Goal: Task Accomplishment & Management: Manage account settings

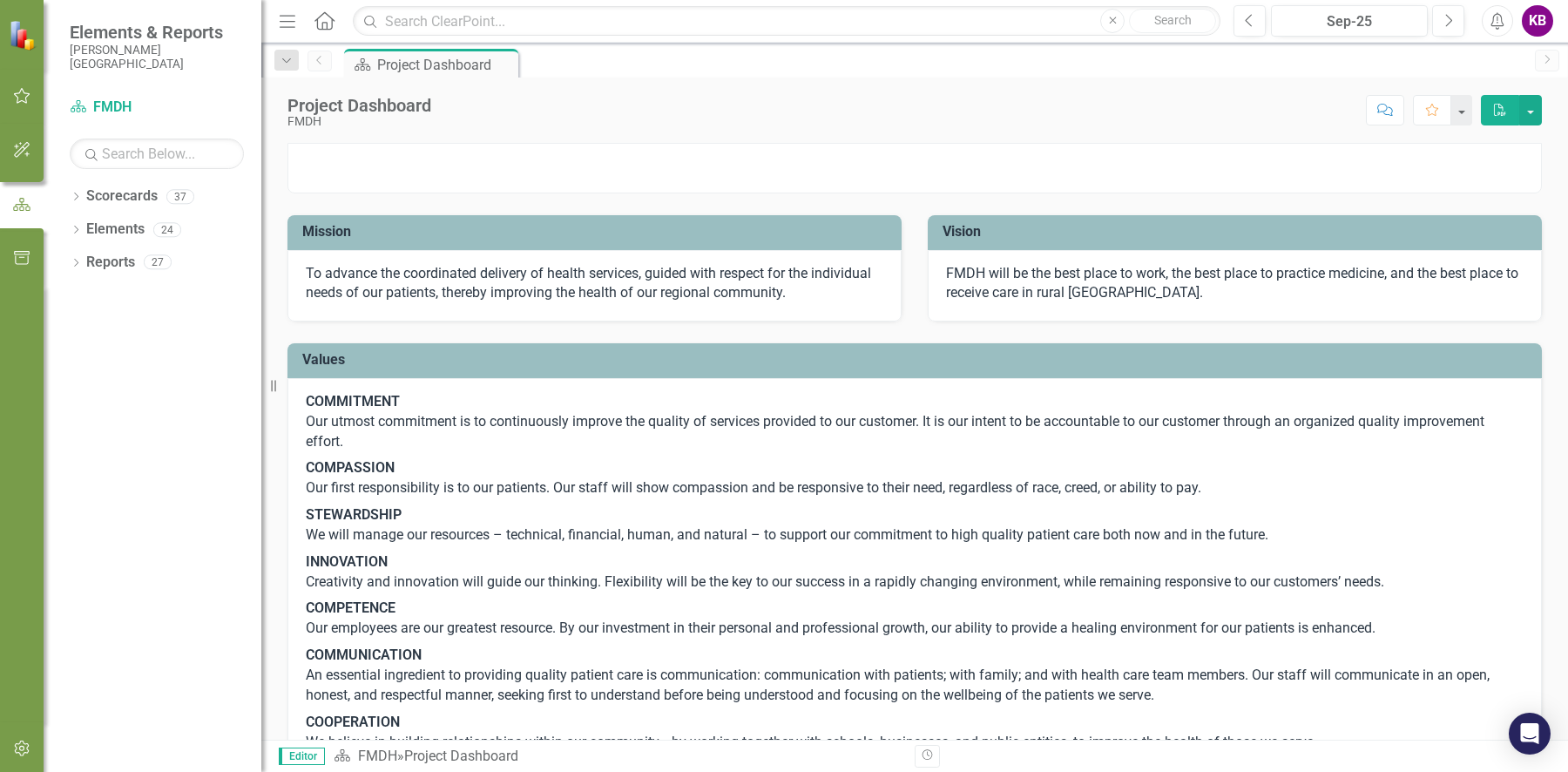
click at [18, 92] on icon "button" at bounding box center [22, 96] width 18 height 14
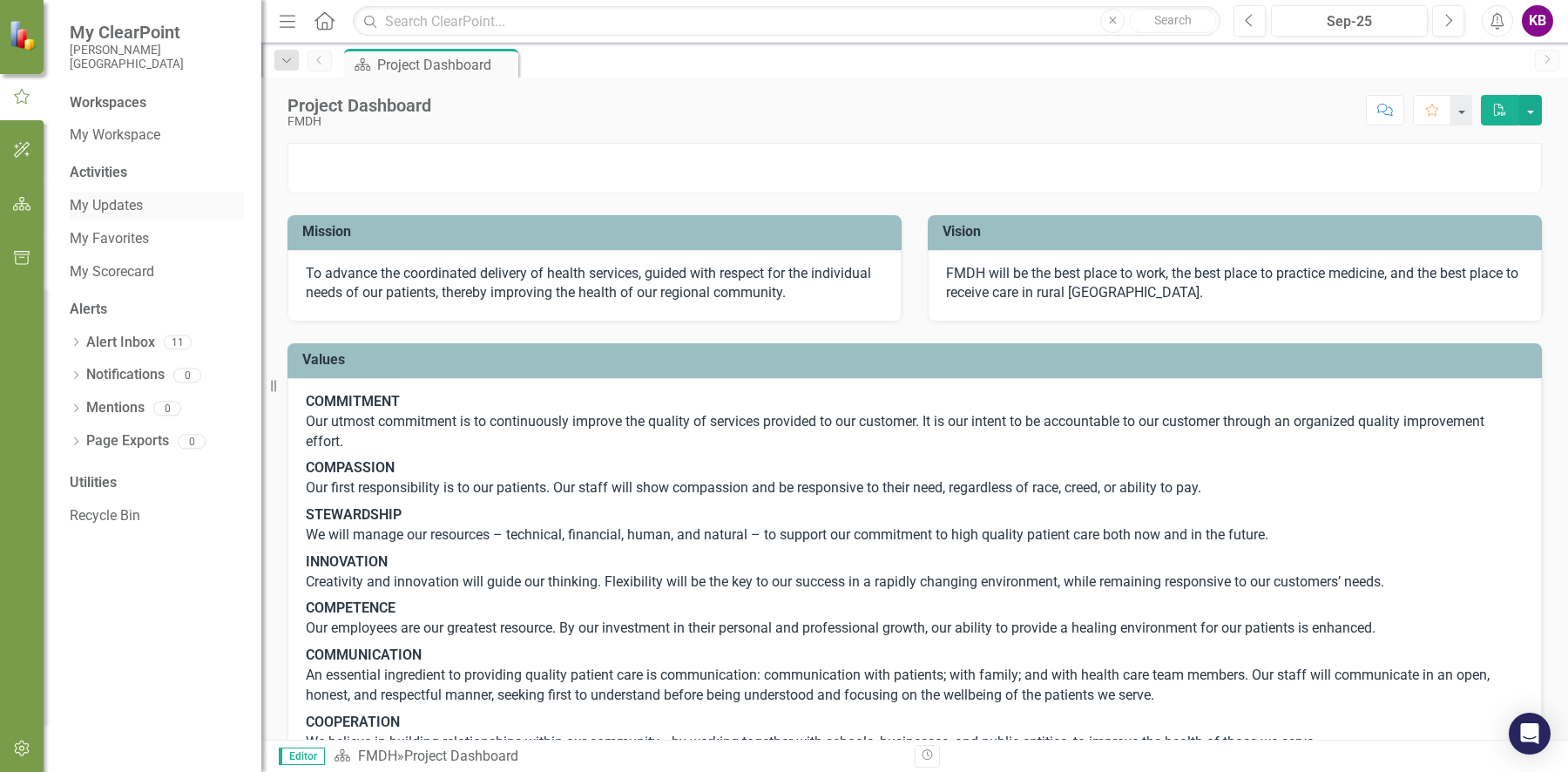
click at [136, 203] on link "My Updates" at bounding box center [157, 205] width 175 height 20
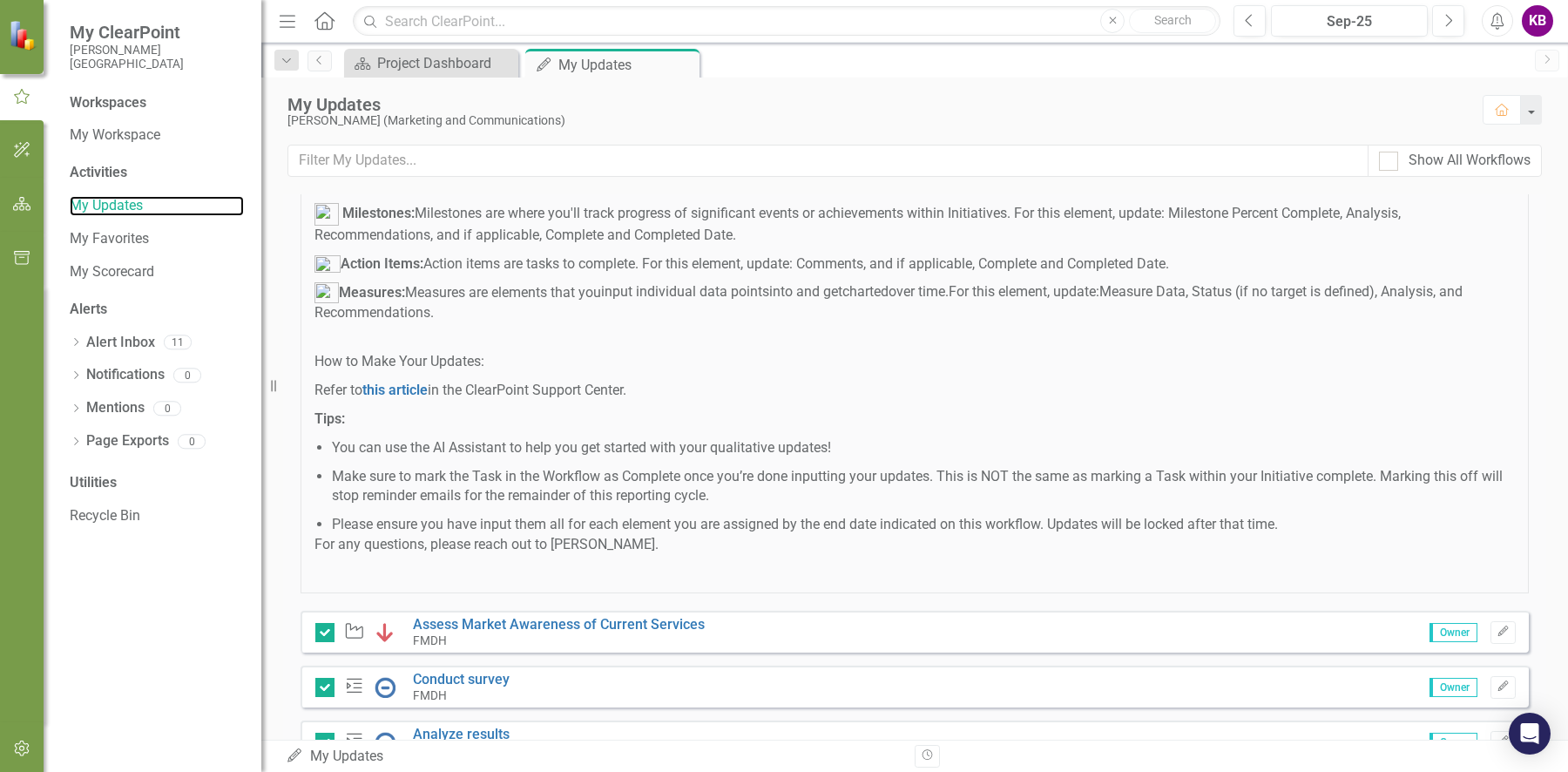
scroll to position [282, 0]
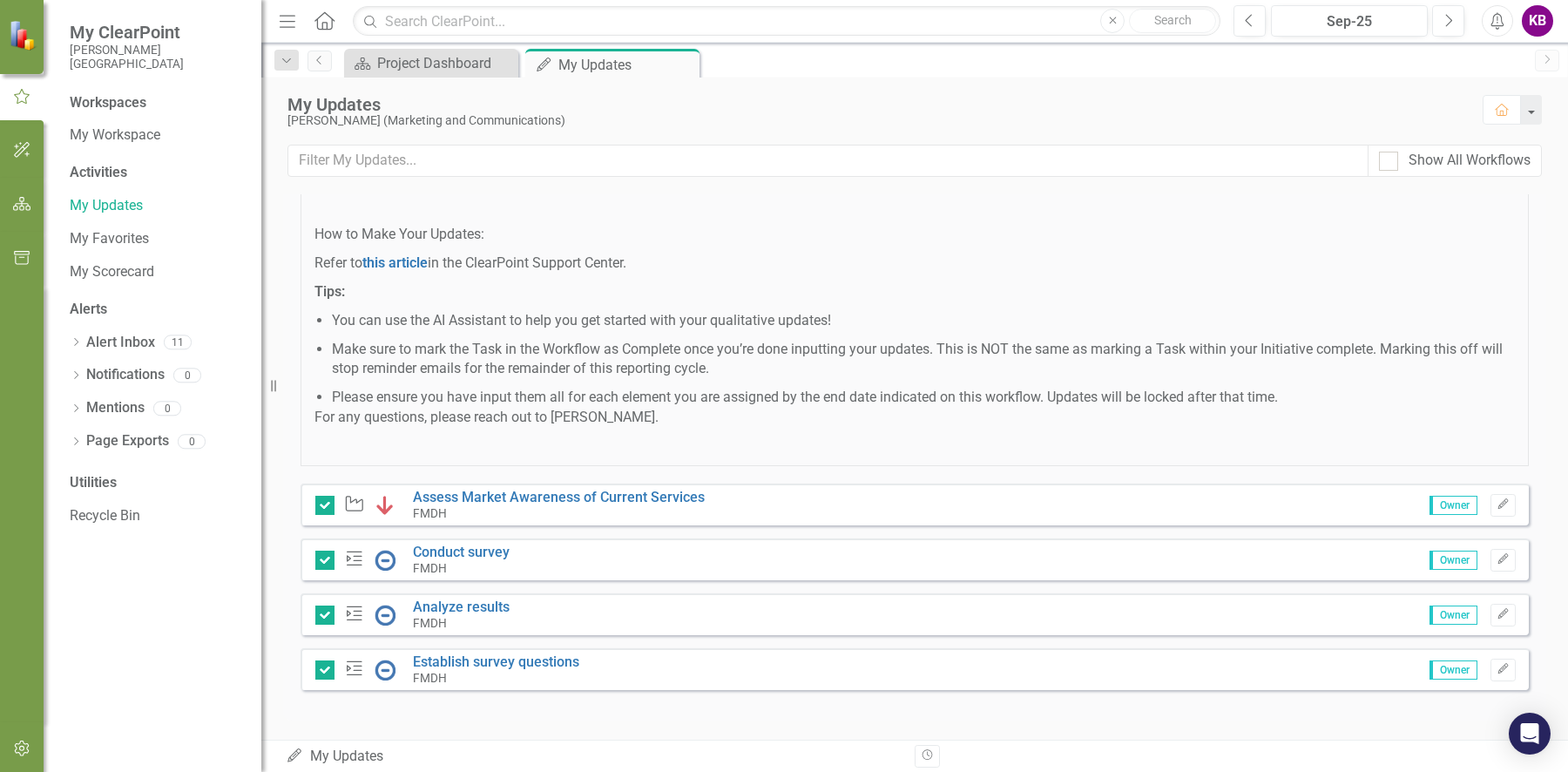
click at [22, 148] on icon "button" at bounding box center [22, 150] width 16 height 16
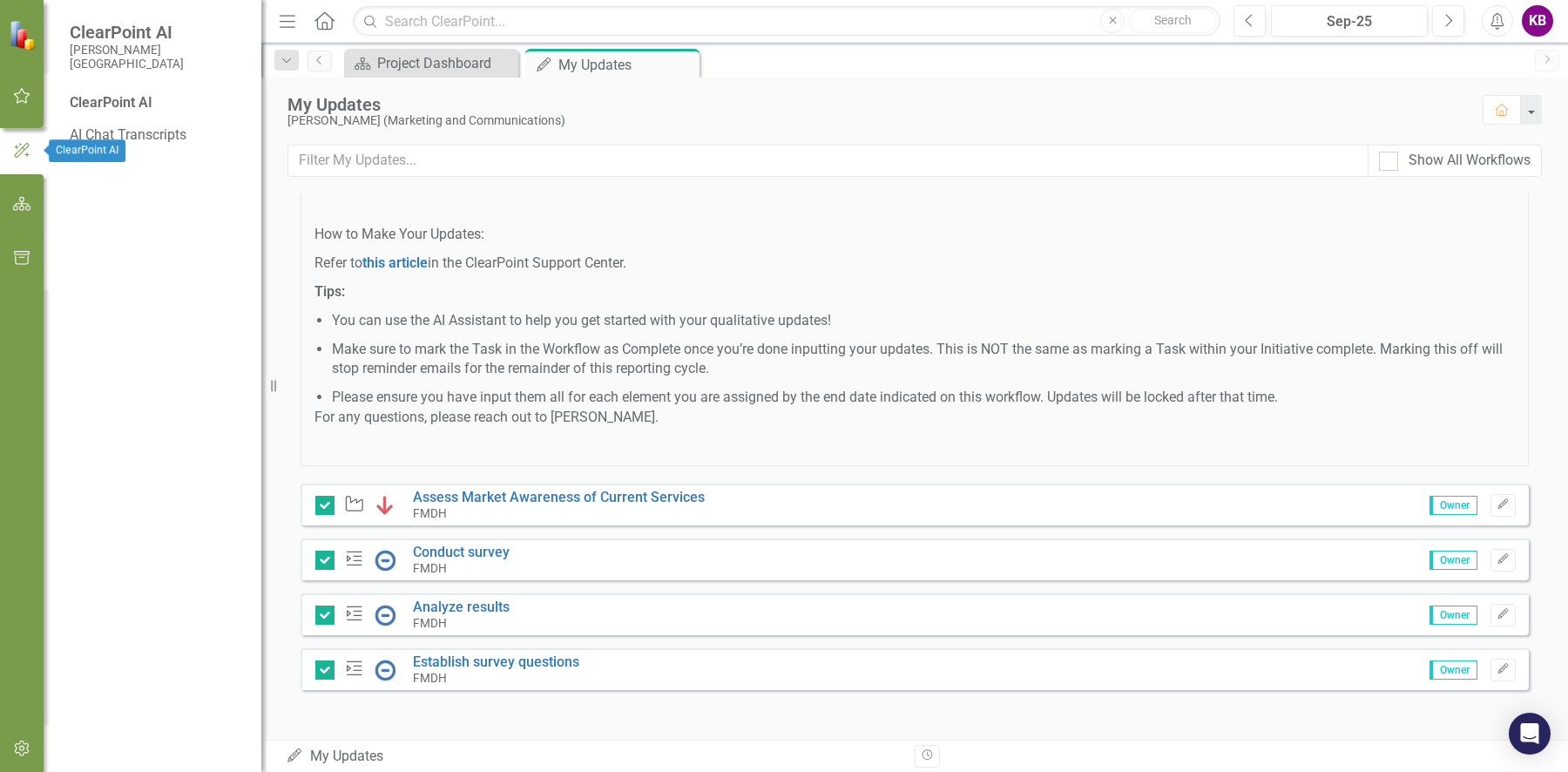
click at [20, 201] on icon "button" at bounding box center [22, 203] width 18 height 14
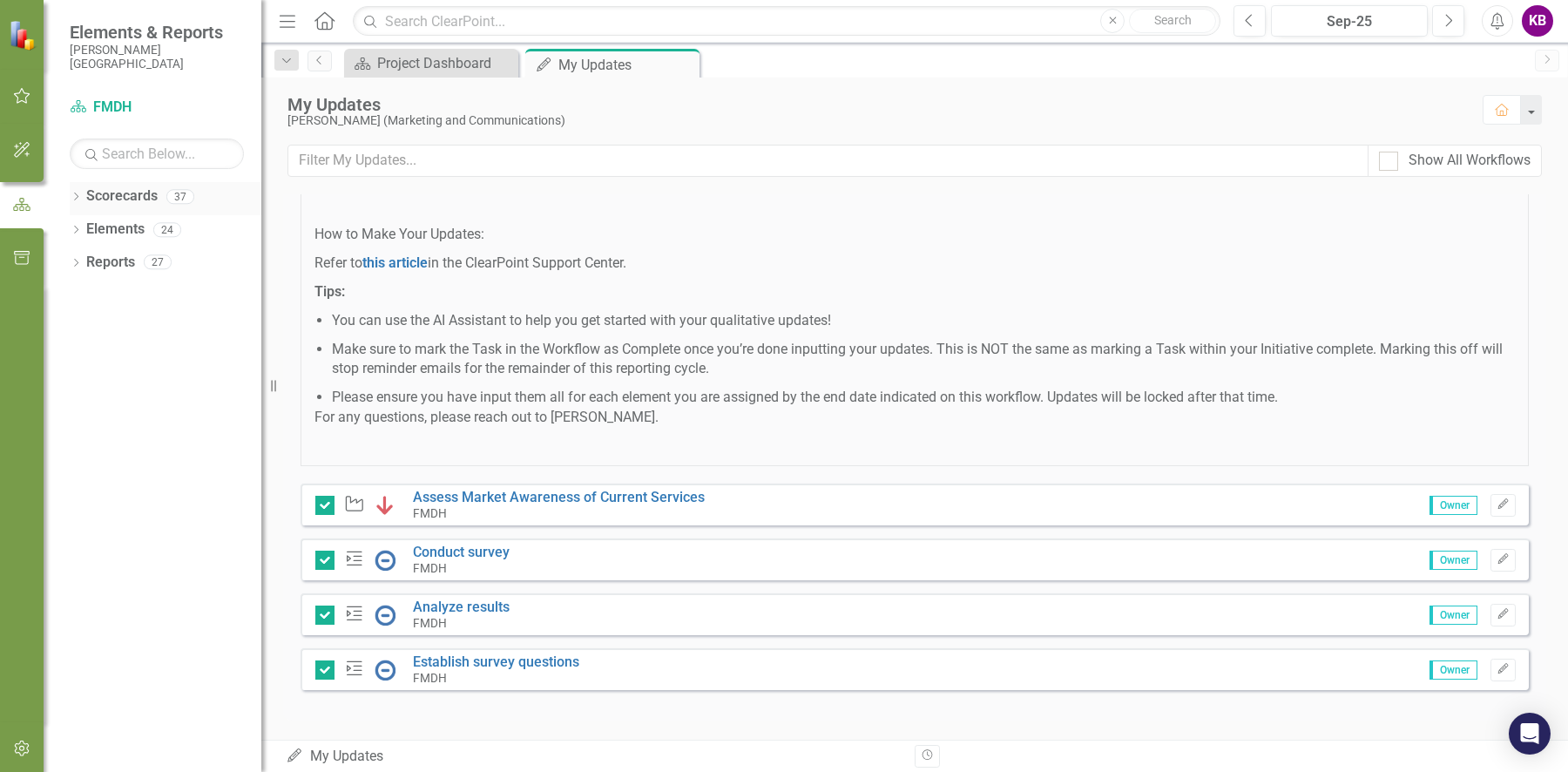
click at [116, 194] on link "Scorecards" at bounding box center [122, 196] width 72 height 20
click at [81, 198] on icon "Dropdown" at bounding box center [76, 197] width 12 height 10
click at [88, 228] on icon "Dropdown" at bounding box center [85, 229] width 13 height 10
click at [108, 327] on icon "Dropdown" at bounding box center [102, 327] width 13 height 10
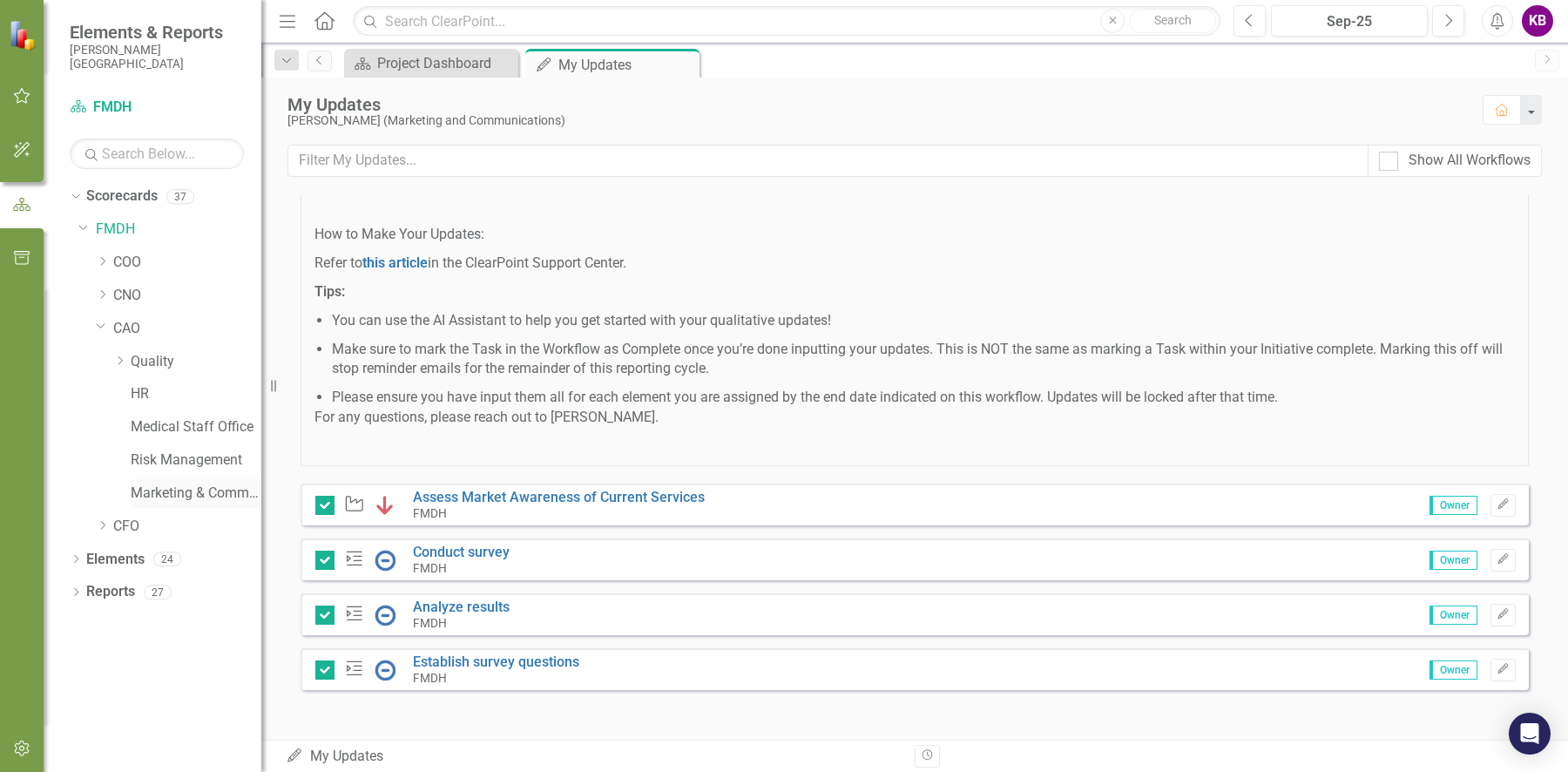
click at [169, 493] on link "Marketing & Communications" at bounding box center [196, 493] width 131 height 20
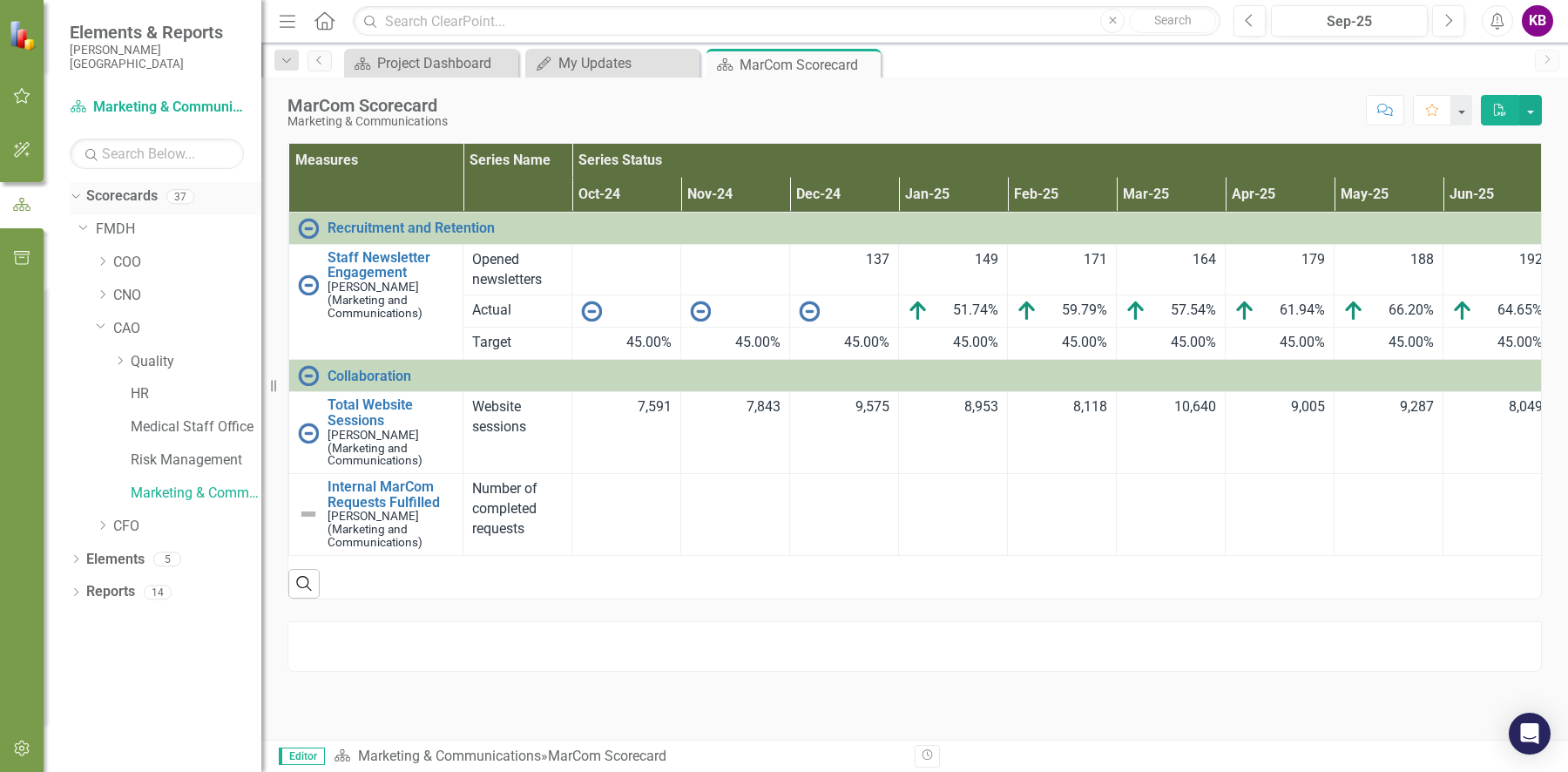
click at [102, 196] on link "Scorecards" at bounding box center [122, 196] width 72 height 20
click at [74, 199] on icon "Dropdown" at bounding box center [73, 196] width 10 height 12
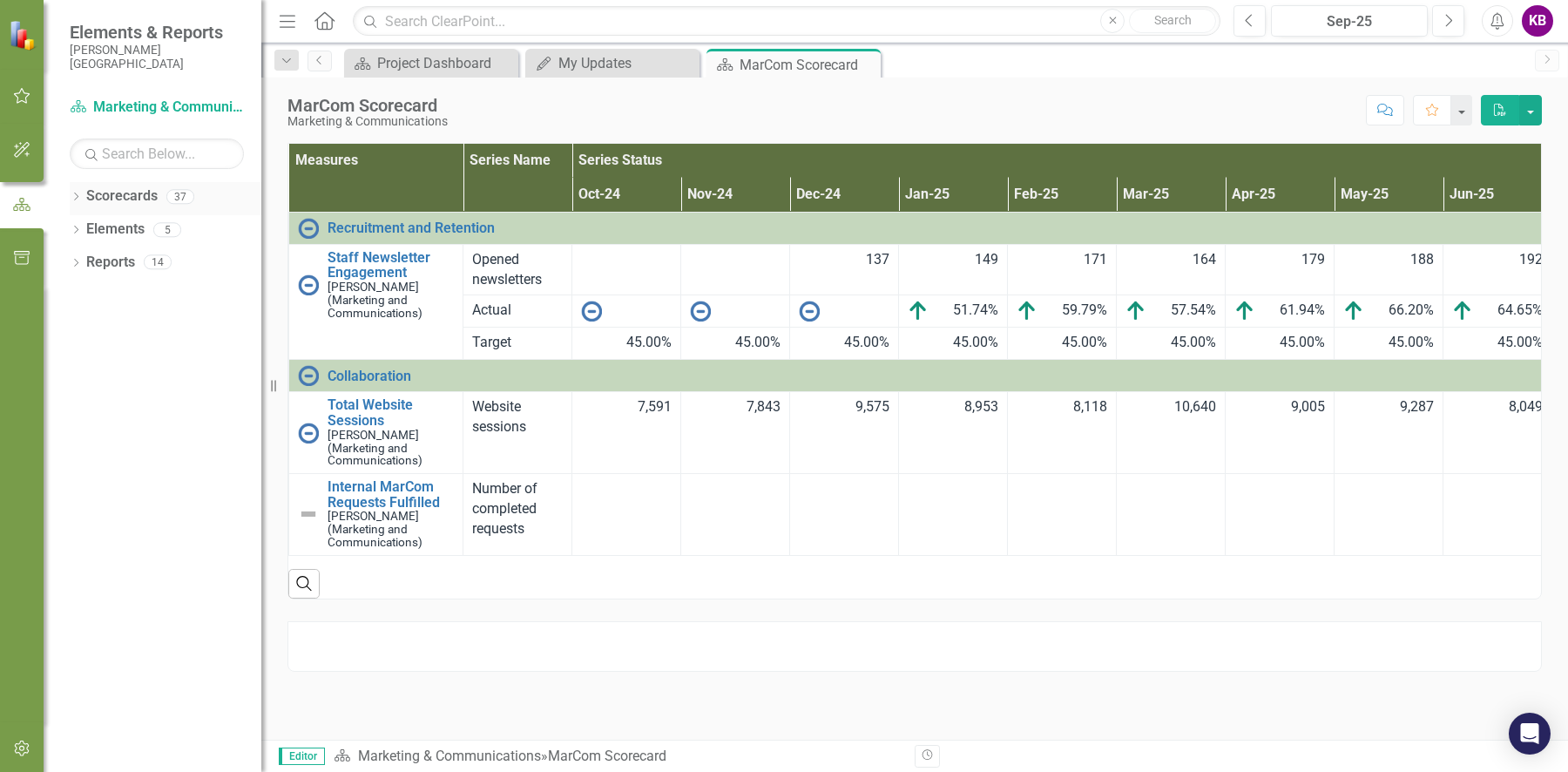
click at [79, 207] on div "Dropdown Scorecards 37" at bounding box center [165, 199] width 191 height 33
click at [79, 201] on icon "Dropdown" at bounding box center [76, 197] width 12 height 10
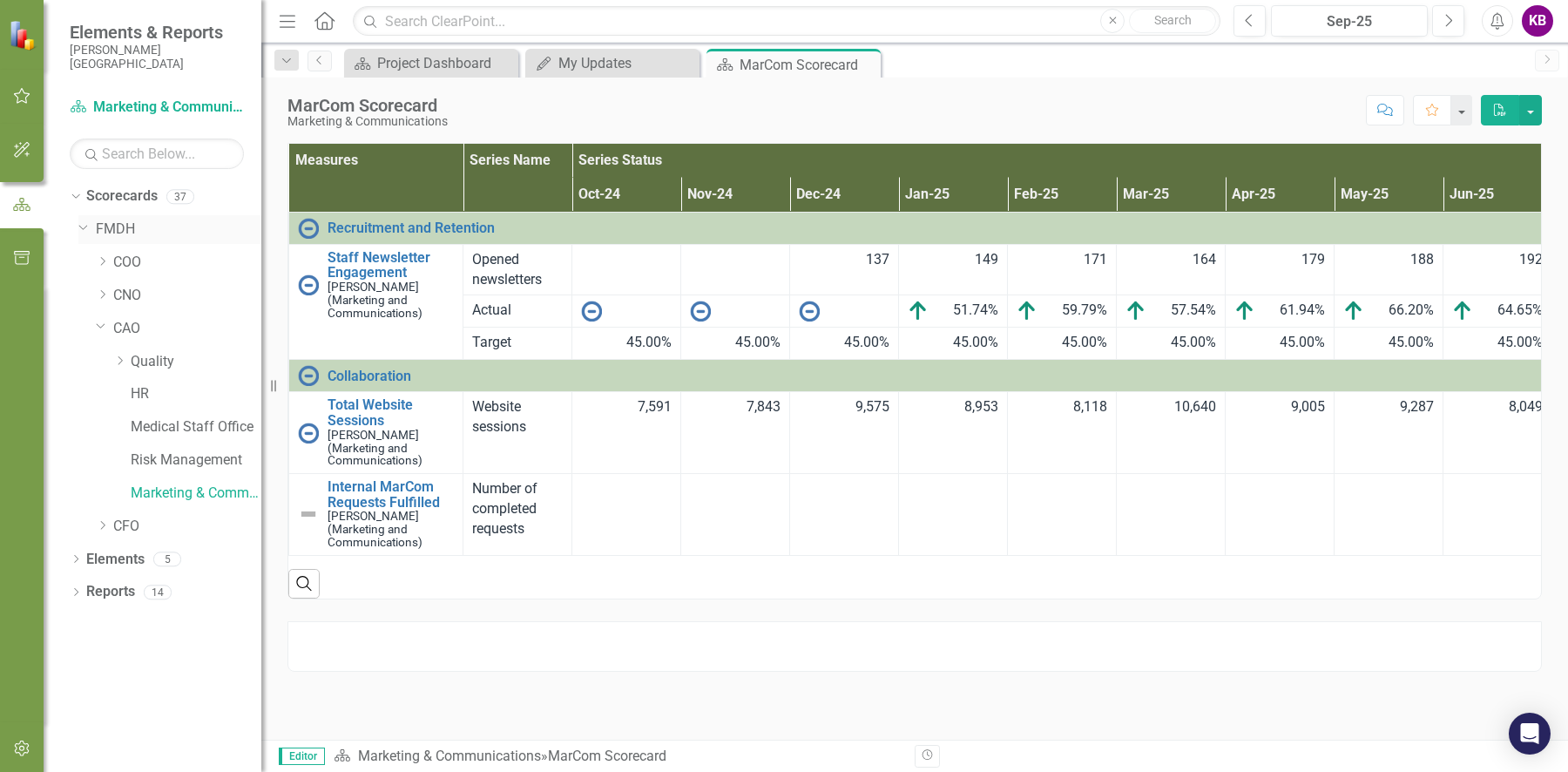
click at [102, 230] on link "FMDH" at bounding box center [179, 229] width 166 height 20
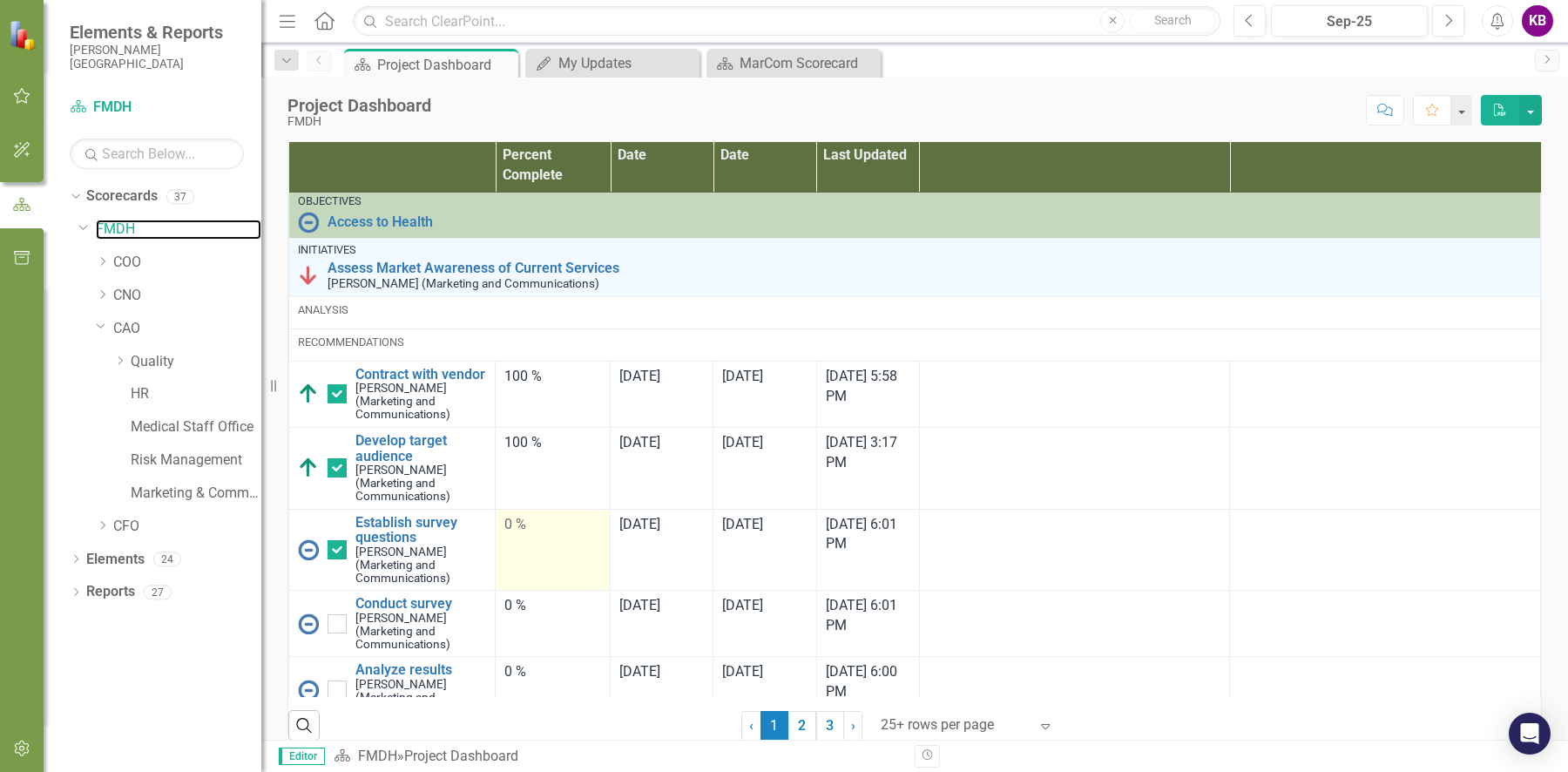
scroll to position [1794, 0]
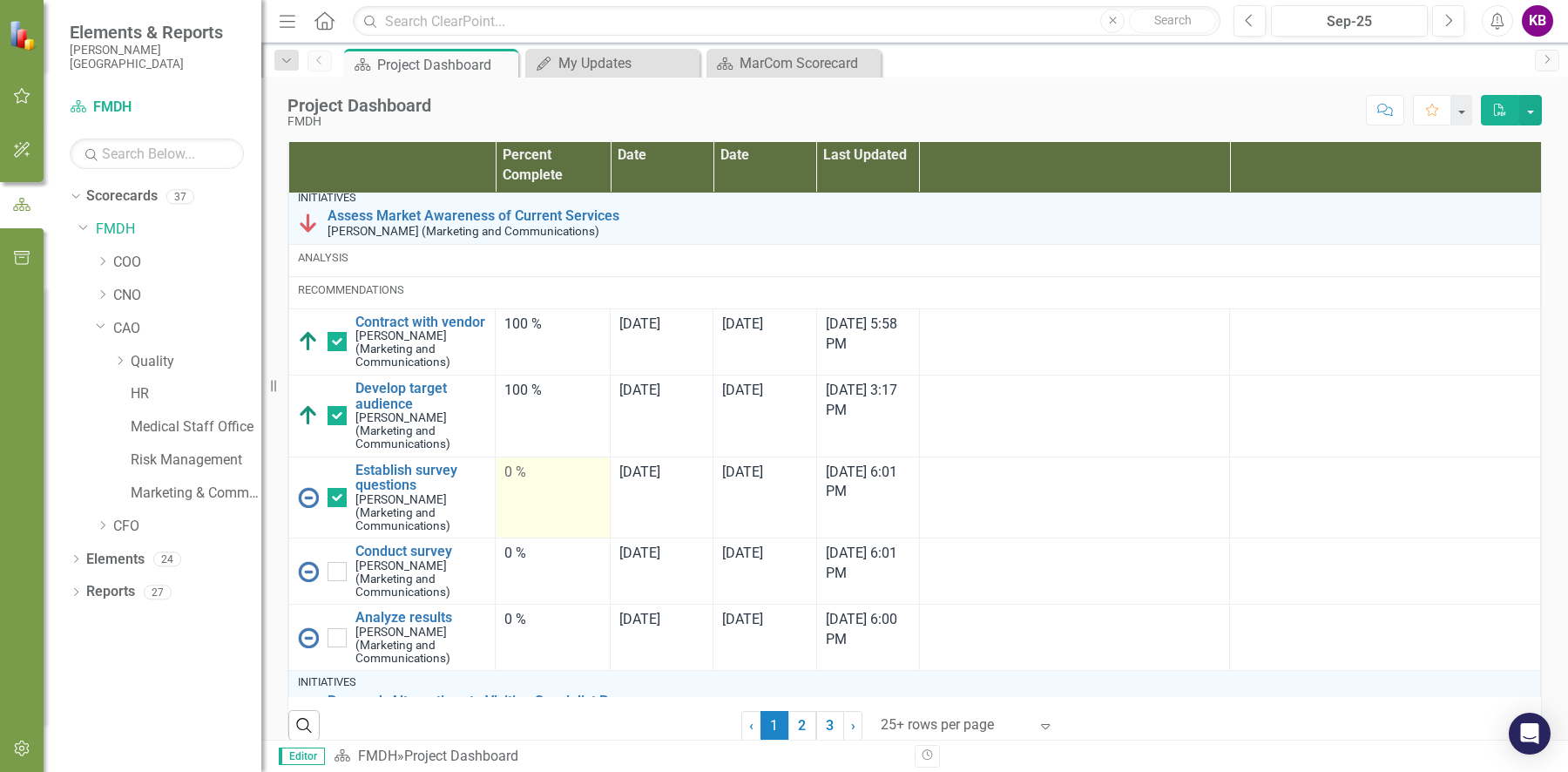
click at [505, 483] on div "0 %" at bounding box center [553, 472] width 97 height 20
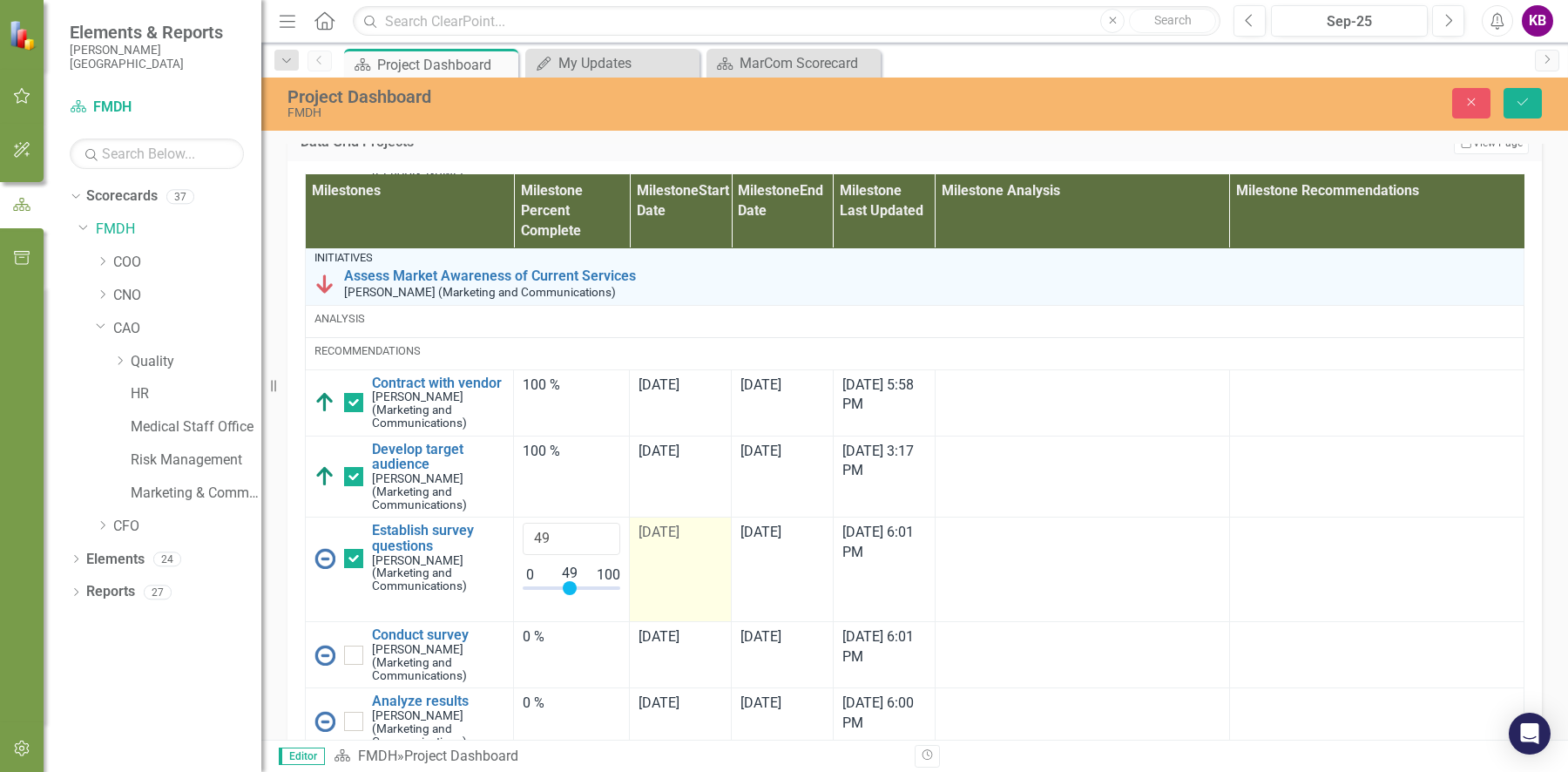
type input "100"
drag, startPoint x: 526, startPoint y: 723, endPoint x: 641, endPoint y: 734, distance: 115.5
click at [641, 622] on tr "Establish survey questions [PERSON_NAME] (Marketing and Communications) Edit Ed…" at bounding box center [915, 570] width 1219 height 105
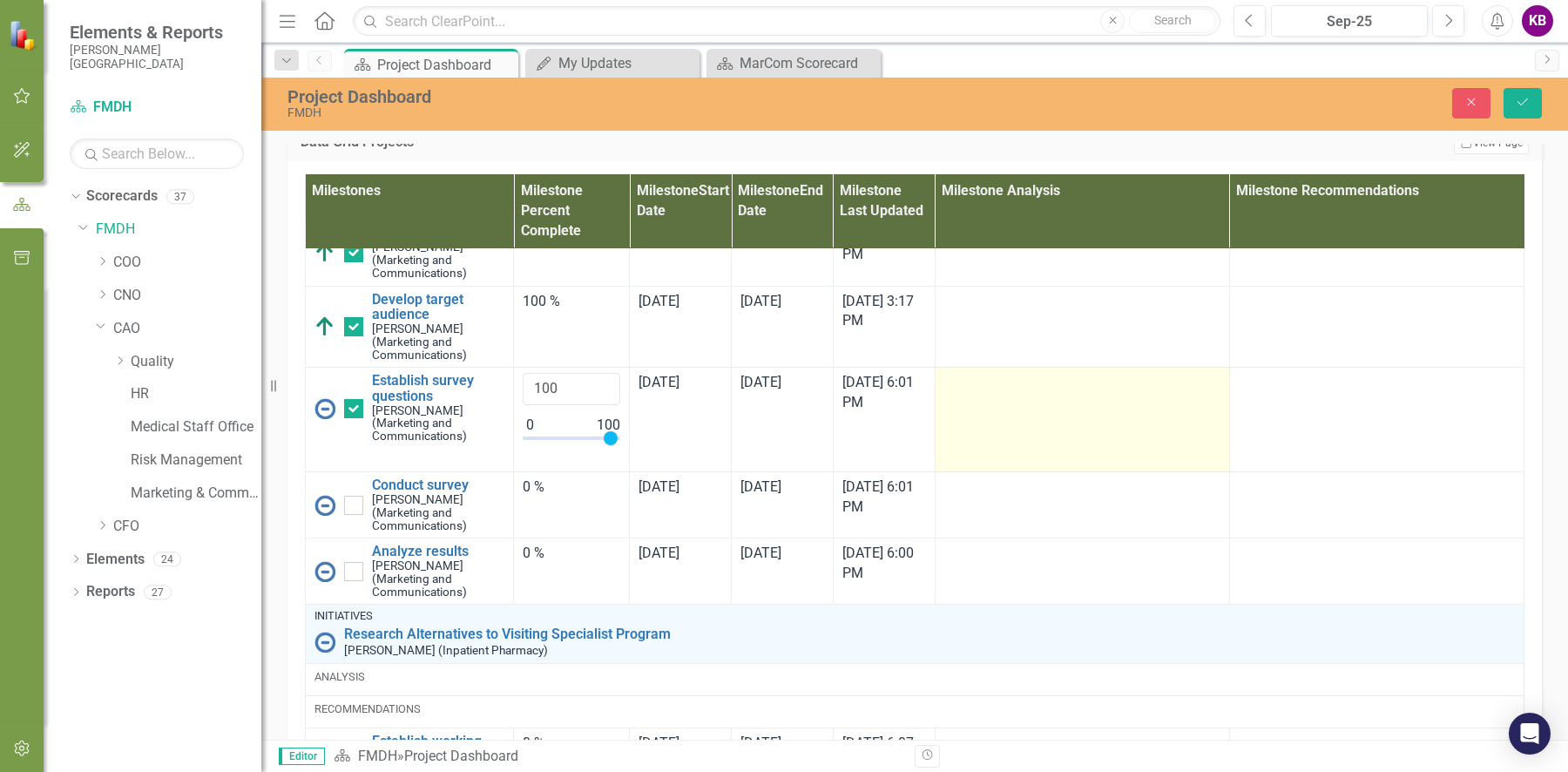
scroll to position [1947, 0]
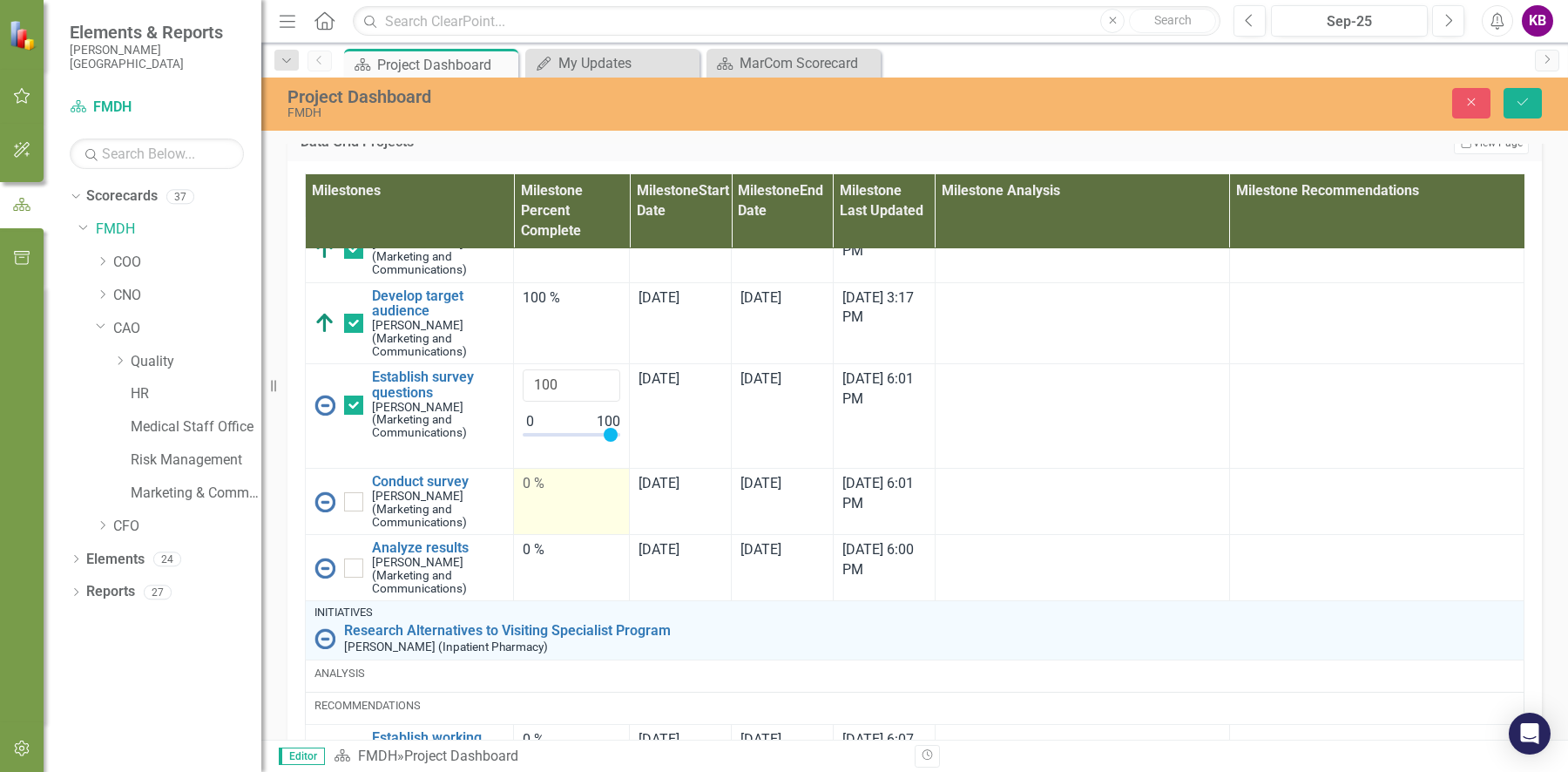
click at [526, 494] on div "0 %" at bounding box center [572, 484] width 98 height 20
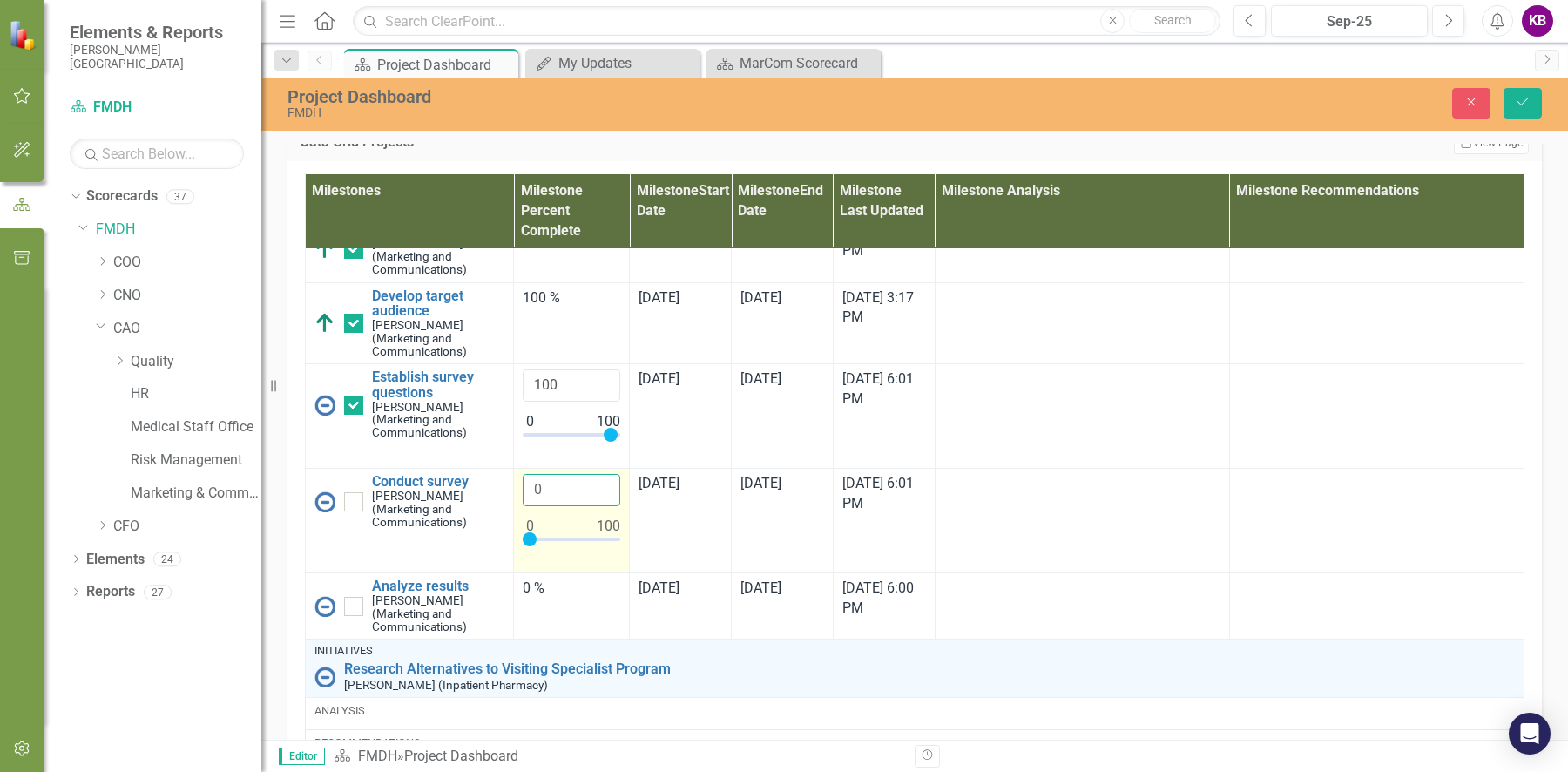
drag, startPoint x: 547, startPoint y: 624, endPoint x: 515, endPoint y: 624, distance: 32.0
click at [515, 573] on td "0" at bounding box center [572, 521] width 116 height 105
type input "90"
click at [1515, 101] on icon "Save" at bounding box center [1523, 102] width 16 height 12
